Goal: Task Accomplishment & Management: Manage account settings

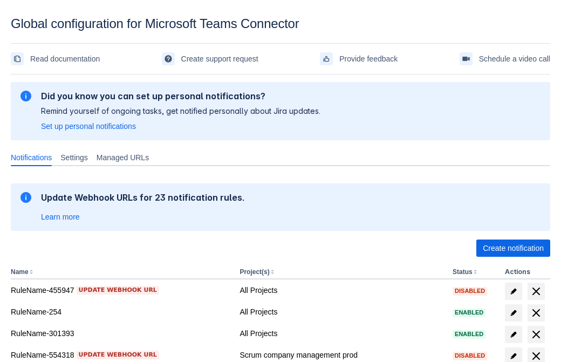
click at [513, 248] on span "Create notification" at bounding box center [513, 248] width 61 height 17
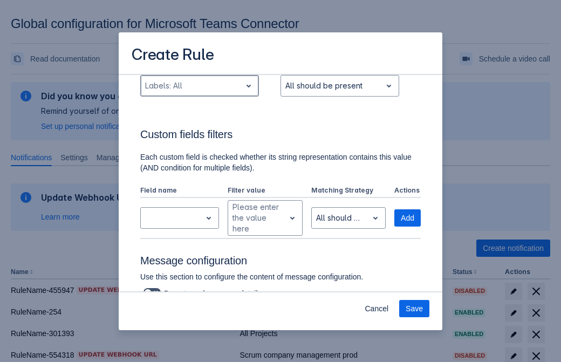
click at [199, 92] on div "Scrollable content" at bounding box center [191, 85] width 92 height 13
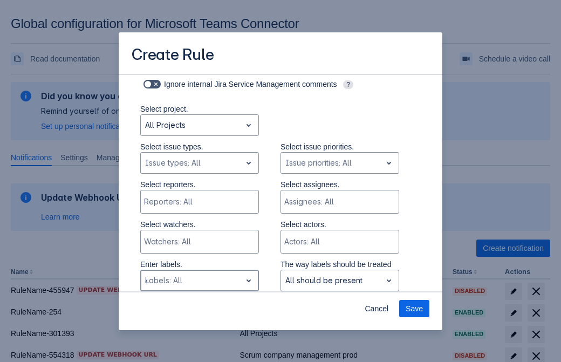
type input "413440_label"
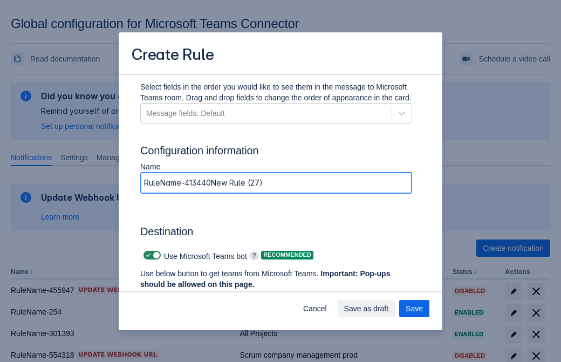
type input "RuleName-413440New Rule (27)"
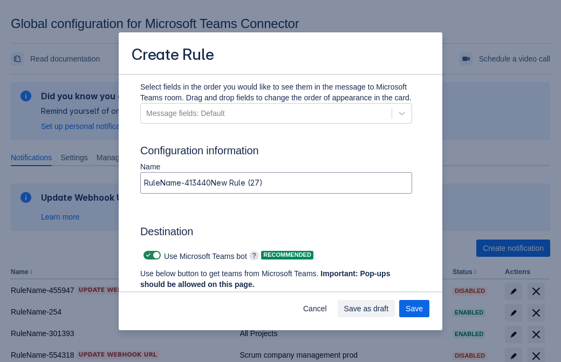
click at [147, 255] on span "Scrollable content" at bounding box center [148, 255] width 9 height 9
click at [147, 255] on input "Scrollable content" at bounding box center [147, 255] width 7 height 7
checkbox input "false"
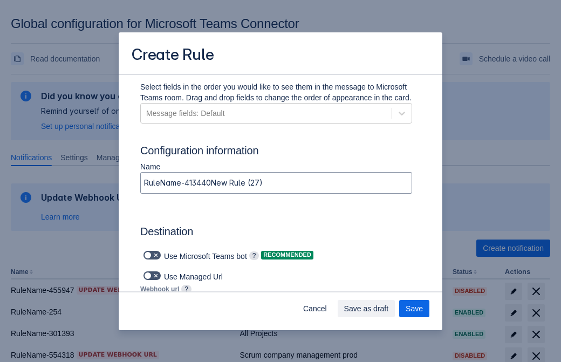
type input "https://prod-74.westus.logic.azure.com:443/workflows/f11e74d8c9ca438c8769757d73…"
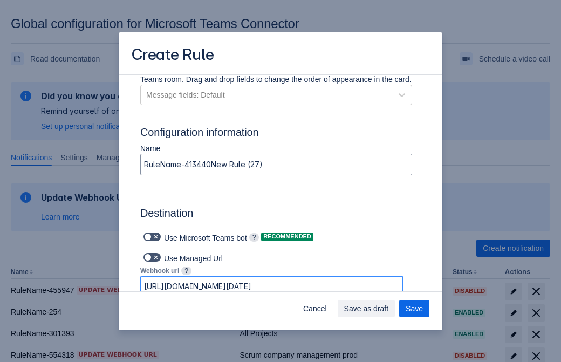
click at [389, 309] on span "Save as draft" at bounding box center [366, 308] width 45 height 17
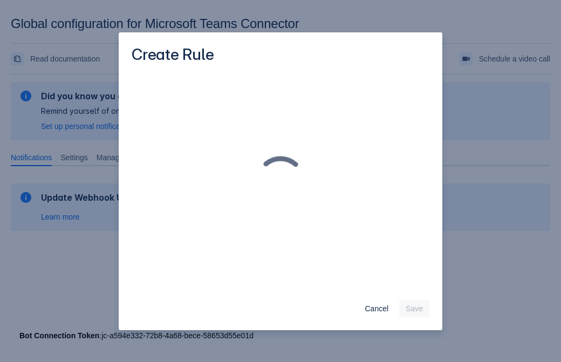
scroll to position [0, 0]
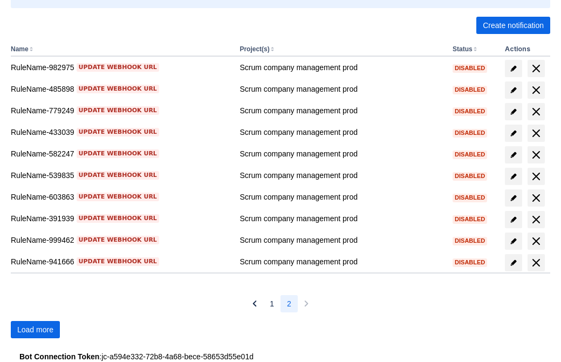
click at [35, 330] on span "Load more" at bounding box center [35, 329] width 36 height 17
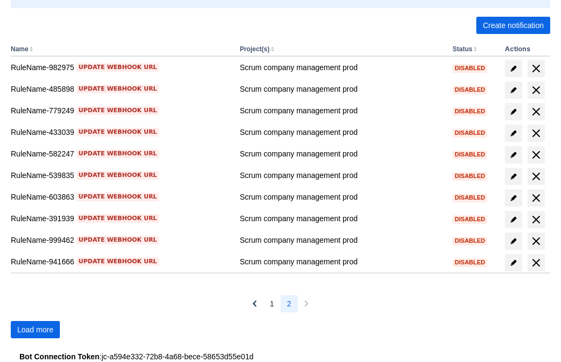
click at [35, 330] on span "Load more" at bounding box center [35, 329] width 36 height 17
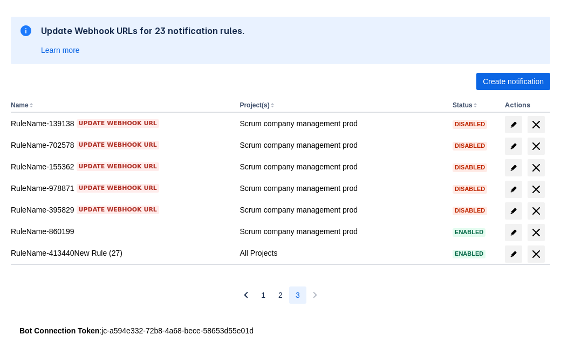
click at [536, 254] on span "delete" at bounding box center [536, 254] width 13 height 13
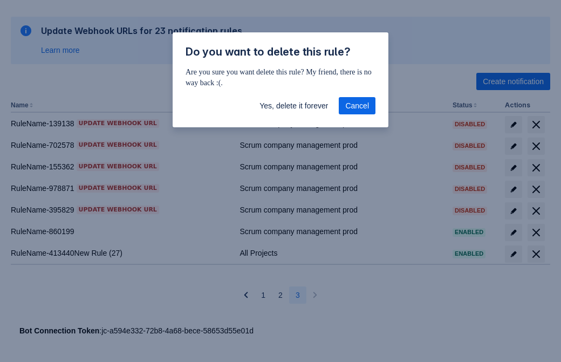
click at [294, 106] on span "Yes, delete it forever" at bounding box center [294, 105] width 69 height 17
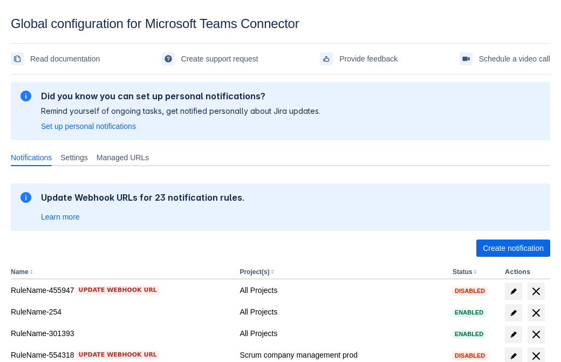
click at [513, 248] on span "Create notification" at bounding box center [513, 248] width 61 height 17
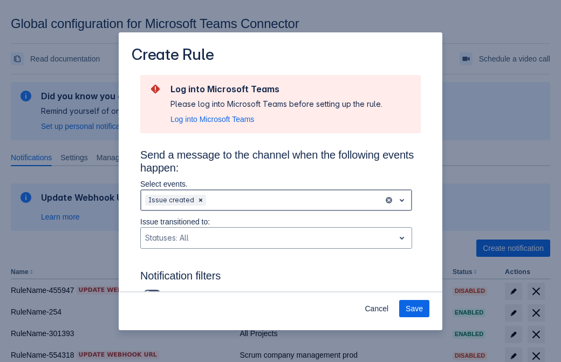
click at [276, 200] on div "Scrollable content" at bounding box center [293, 200] width 171 height 13
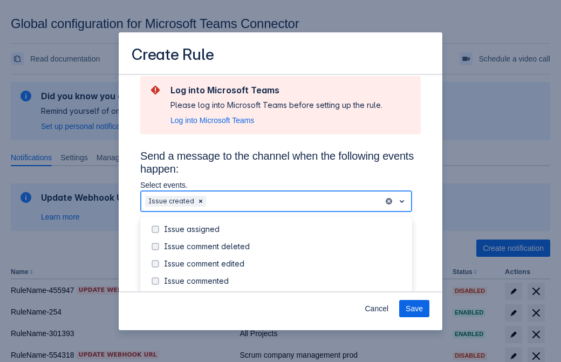
scroll to position [116, 0]
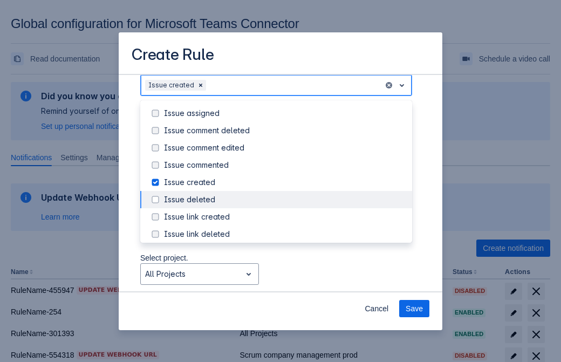
click at [285, 182] on div "Issue created" at bounding box center [285, 182] width 242 height 11
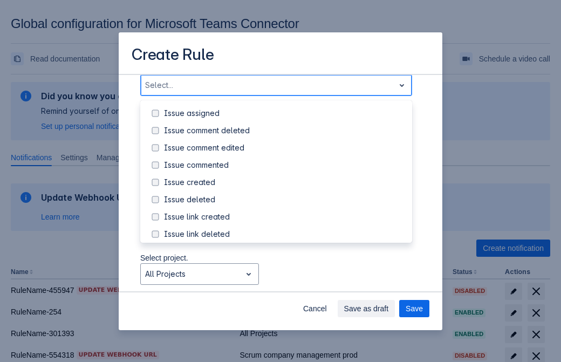
click at [285, 281] on div "Issue updated" at bounding box center [285, 286] width 242 height 11
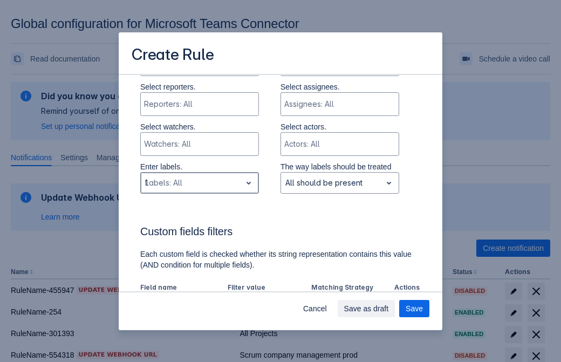
type input "133637_label"
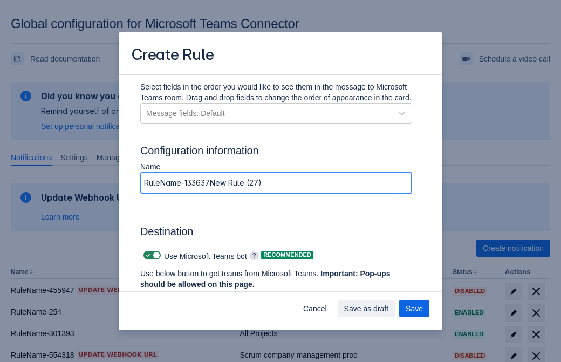
type input "RuleName-133637New Rule (27)"
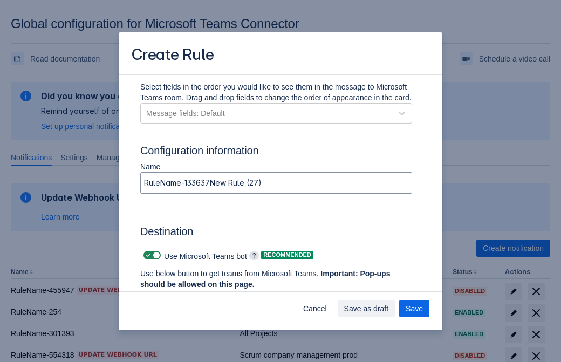
click at [147, 255] on span "Scrollable content" at bounding box center [148, 255] width 9 height 9
click at [147, 255] on input "Scrollable content" at bounding box center [147, 255] width 7 height 7
checkbox input "false"
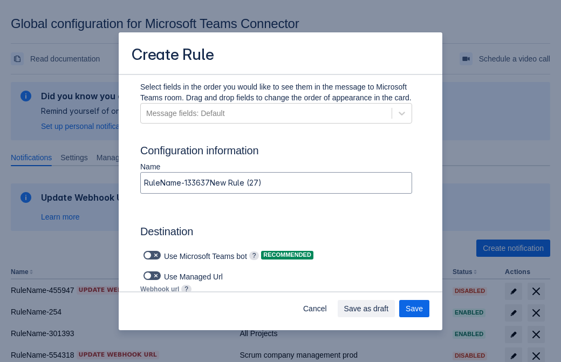
type input "https://prod-34.westus.logic.azure.com:443/workflows/b225ecea21af403f967199aab2…"
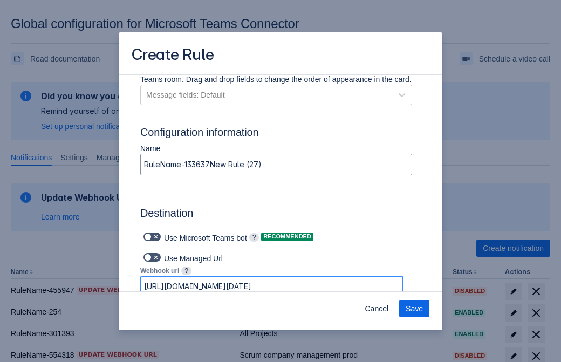
click at [414, 309] on span "Save" at bounding box center [414, 308] width 17 height 17
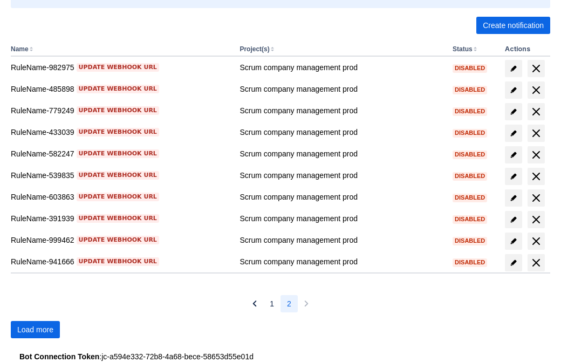
click at [35, 330] on span "Load more" at bounding box center [35, 329] width 36 height 17
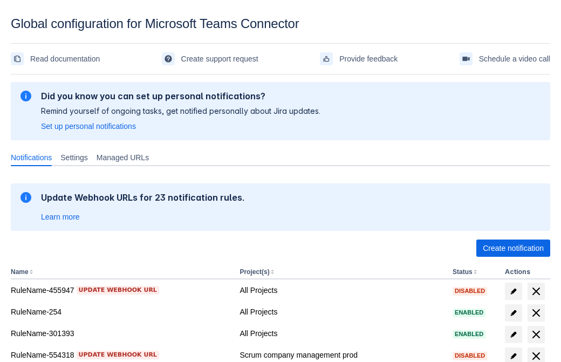
scroll to position [223, 0]
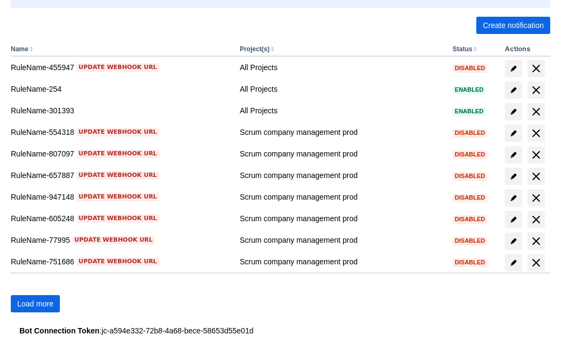
click at [35, 304] on span "Load more" at bounding box center [35, 303] width 36 height 17
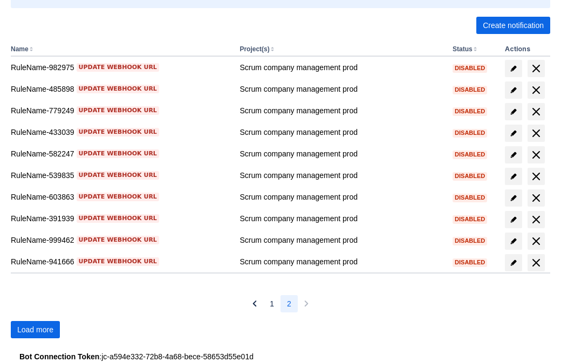
click at [35, 330] on span "Load more" at bounding box center [35, 329] width 36 height 17
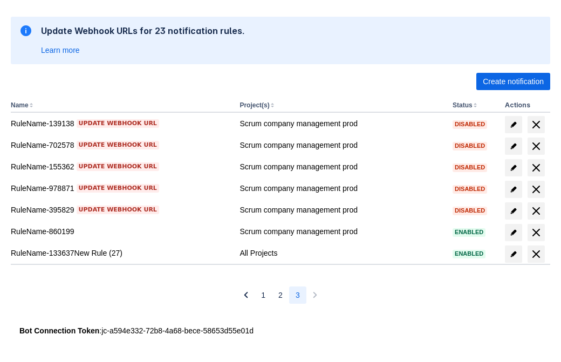
click at [536, 254] on span "delete" at bounding box center [536, 254] width 13 height 13
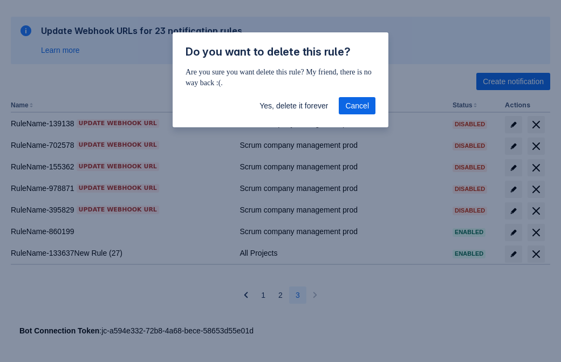
click at [294, 106] on span "Yes, delete it forever" at bounding box center [294, 105] width 69 height 17
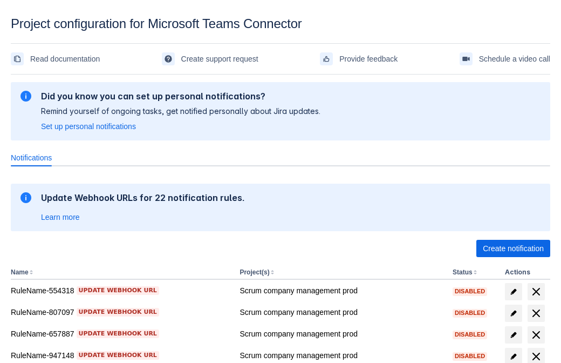
click at [513, 248] on span "Create notification" at bounding box center [513, 248] width 61 height 17
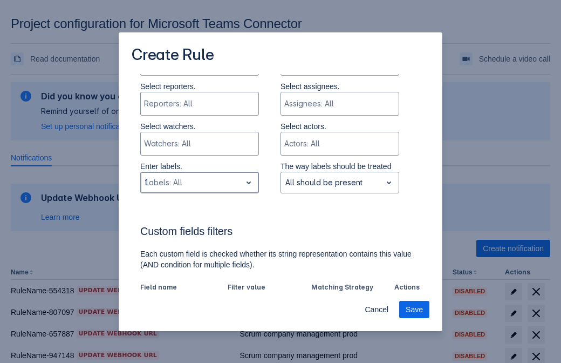
type input "128461_label"
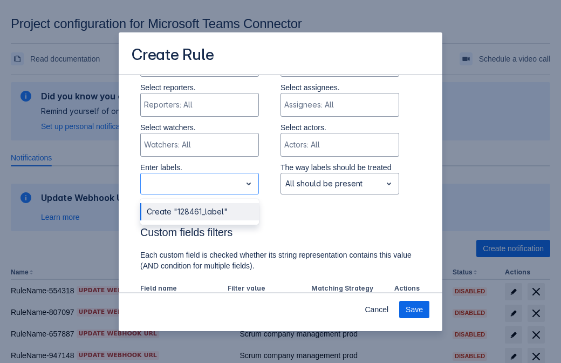
scroll to position [669, 0]
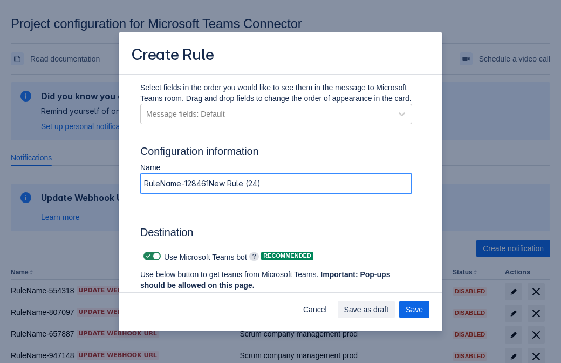
type input "RuleName-128461New Rule (24)"
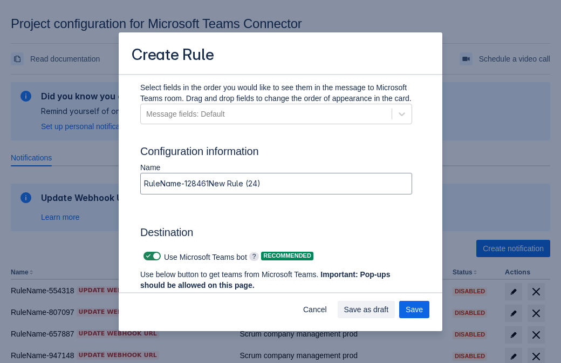
click at [147, 256] on span at bounding box center [148, 255] width 9 height 9
click at [147, 256] on input "checkbox" at bounding box center [147, 256] width 7 height 7
checkbox input "false"
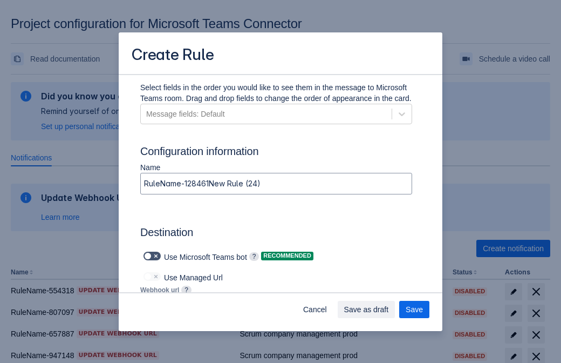
type input "https://prod-66.westus.logic.azure.com:443/workflows/8c648f5704ae4c43ad0e610244…"
click at [389, 309] on span "Save as draft" at bounding box center [366, 309] width 45 height 17
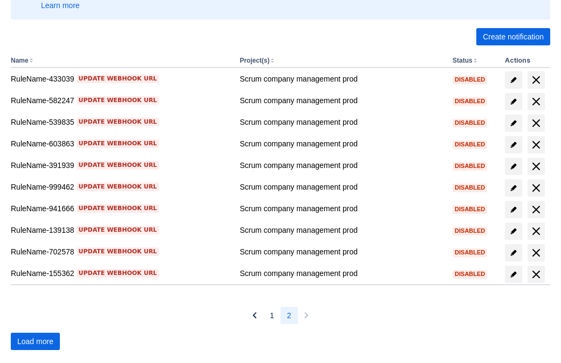
click at [35, 341] on span "Load more" at bounding box center [35, 340] width 36 height 17
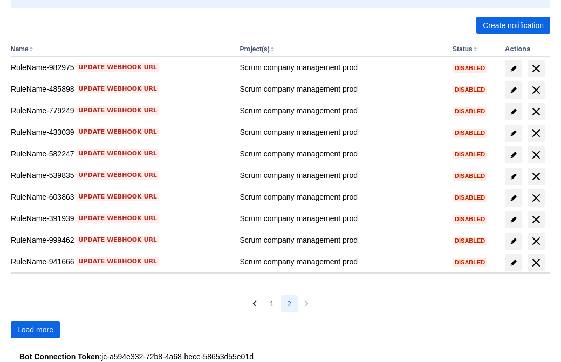
click at [35, 330] on span "Load more" at bounding box center [35, 329] width 36 height 17
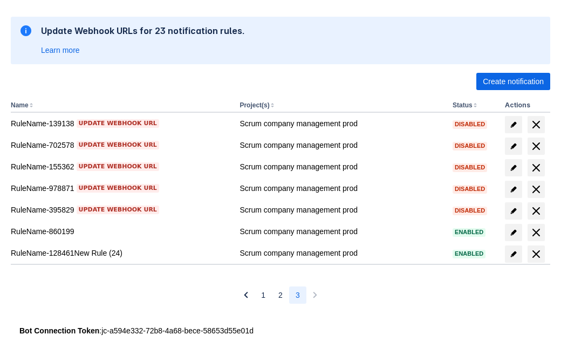
click at [536, 254] on span "delete" at bounding box center [536, 254] width 13 height 13
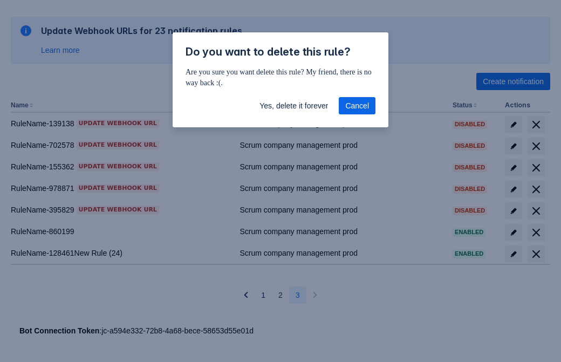
click at [294, 106] on span "Yes, delete it forever" at bounding box center [294, 105] width 69 height 17
